Goal: Transaction & Acquisition: Purchase product/service

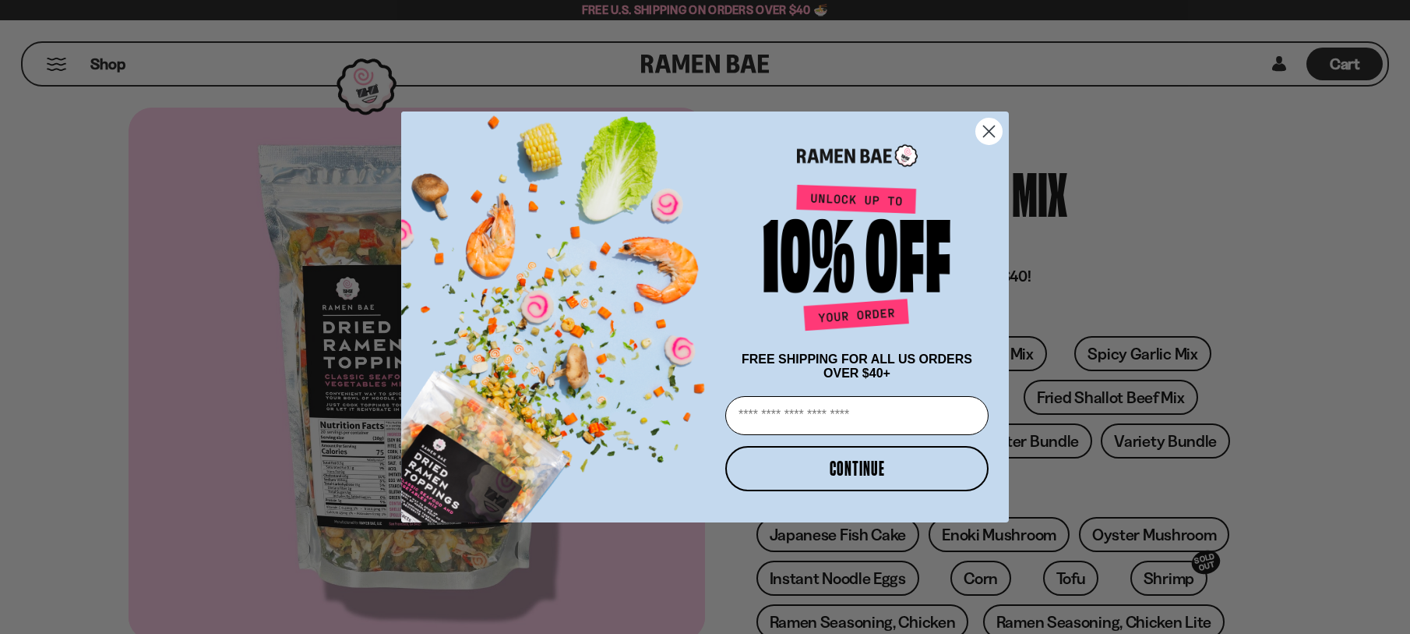
click at [991, 127] on circle "Close dialog" at bounding box center [989, 131] width 26 height 26
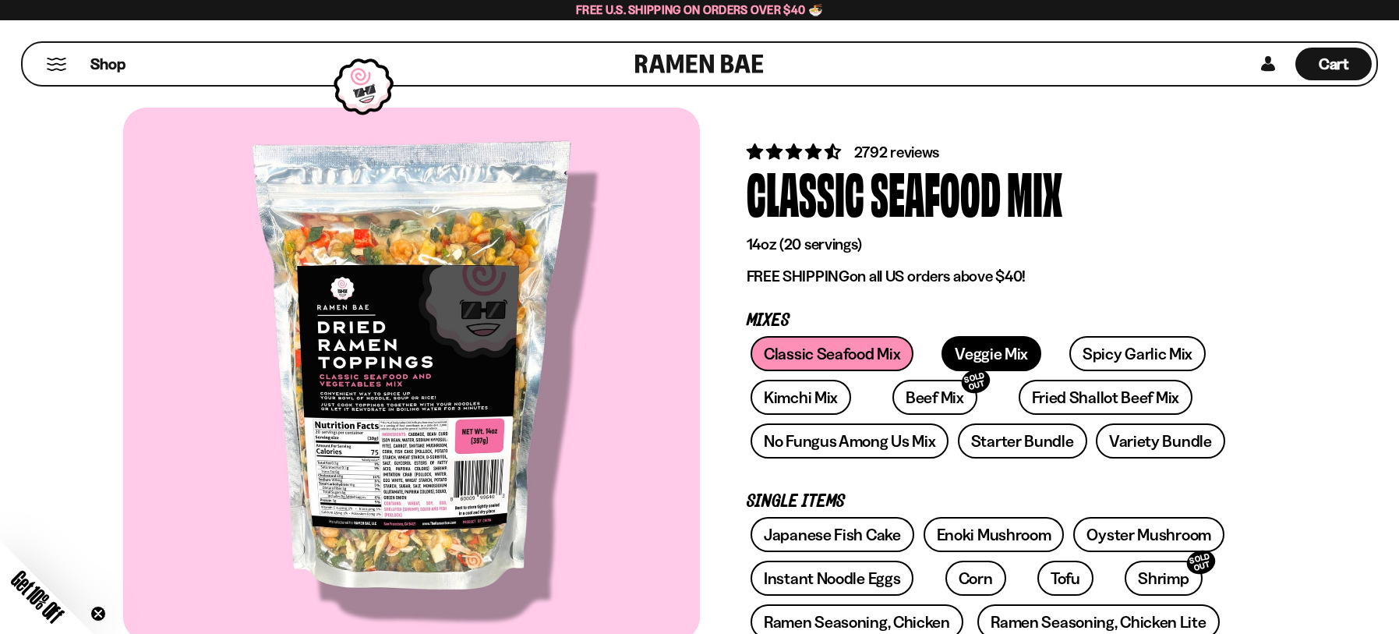
click at [946, 353] on link "Veggie Mix" at bounding box center [991, 353] width 100 height 35
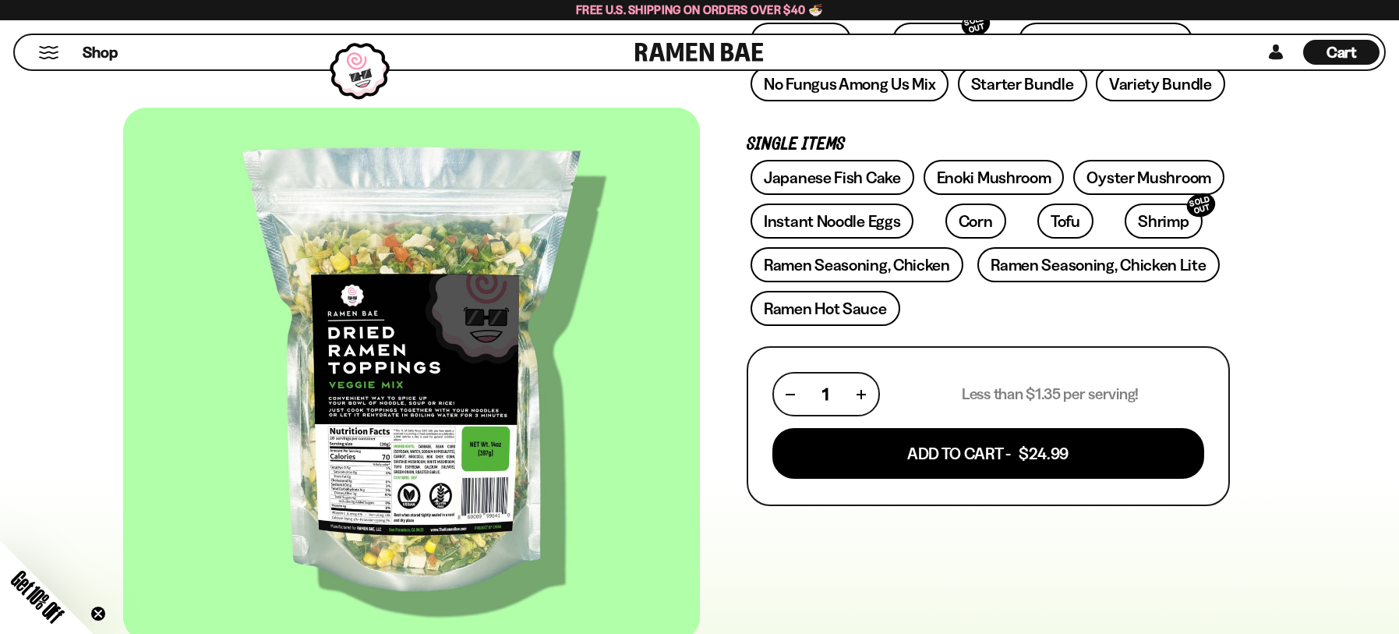
scroll to position [390, 0]
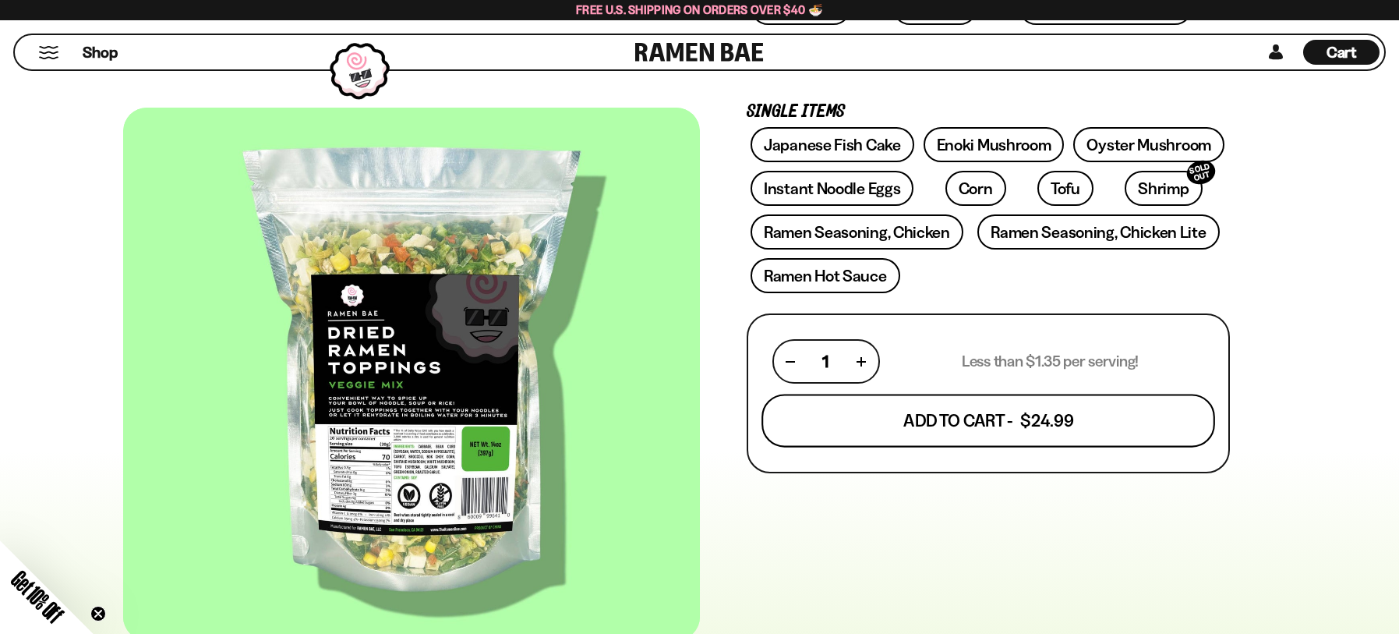
click at [967, 416] on button "Add To Cart - $24.99" at bounding box center [988, 420] width 454 height 53
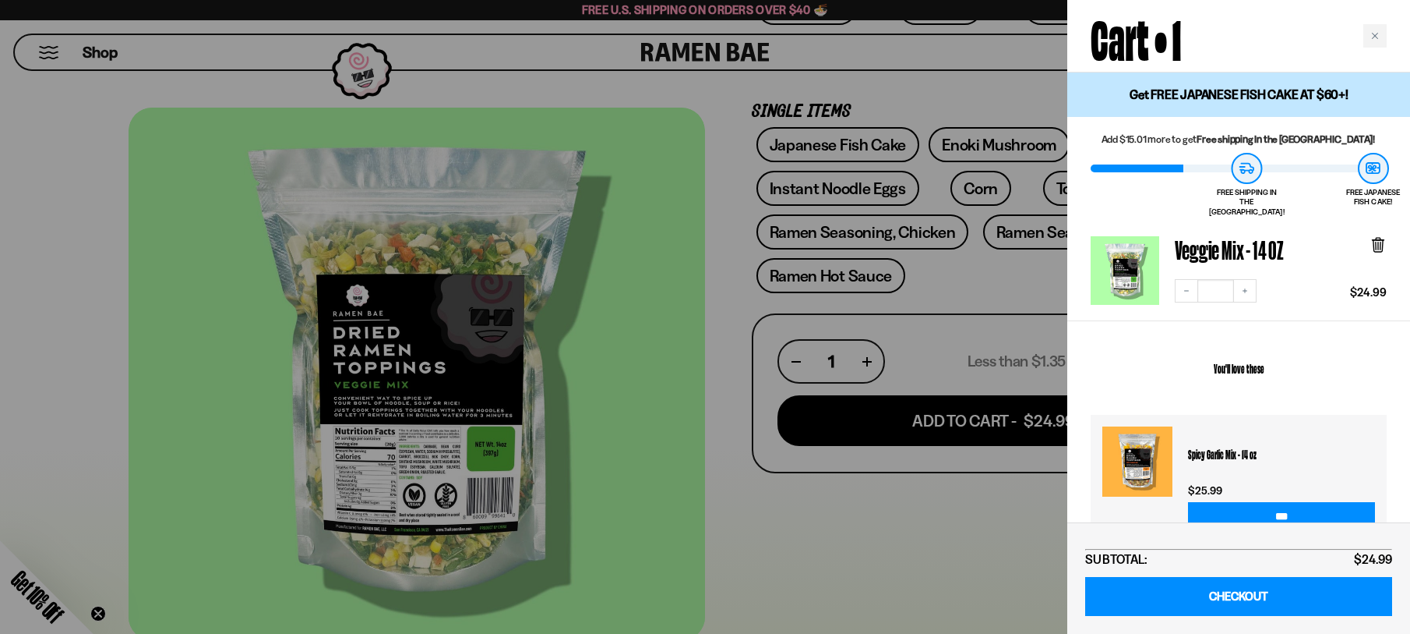
drag, startPoint x: 677, startPoint y: 408, endPoint x: 677, endPoint y: 419, distance: 10.9
click at [677, 419] on div at bounding box center [705, 317] width 1410 height 634
